Goal: Task Accomplishment & Management: Manage account settings

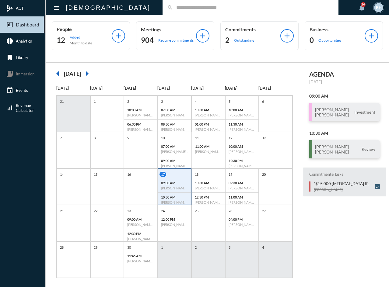
click at [173, 9] on input "text" at bounding box center [253, 7] width 161 height 5
click at [142, 219] on p "09:00 AM" at bounding box center [140, 220] width 27 height 4
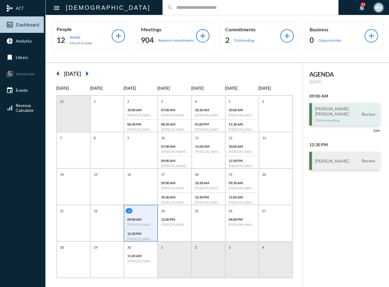
click at [321, 117] on div "[PERSON_NAME] [PERSON_NAME] Online meeting" at bounding box center [332, 114] width 34 height 16
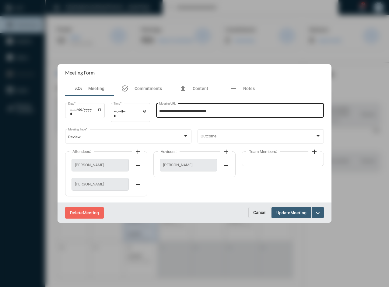
drag, startPoint x: 229, startPoint y: 109, endPoint x: 189, endPoint y: 114, distance: 40.5
click at [168, 113] on div "**********" at bounding box center [240, 110] width 162 height 16
drag, startPoint x: 238, startPoint y: 113, endPoint x: 159, endPoint y: 113, distance: 78.8
click at [159, 113] on div "**********" at bounding box center [240, 110] width 168 height 16
click at [289, 216] on button "Update Meeting" at bounding box center [291, 212] width 40 height 11
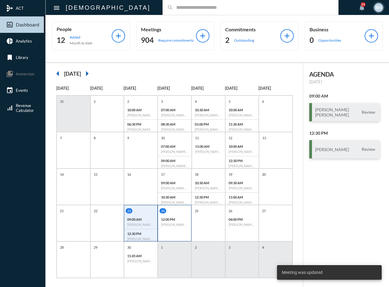
click at [166, 225] on h6 "[PERSON_NAME] - [PERSON_NAME] - Investment Review" at bounding box center [174, 225] width 27 height 4
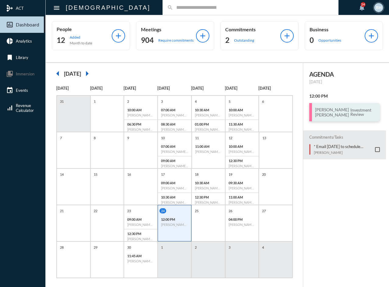
click at [336, 117] on h3 "[PERSON_NAME] [PERSON_NAME]" at bounding box center [332, 112] width 34 height 10
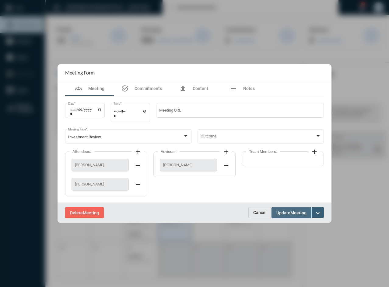
click at [294, 214] on span "Meeting" at bounding box center [298, 213] width 16 height 5
